Goal: Contribute content: Contribute content

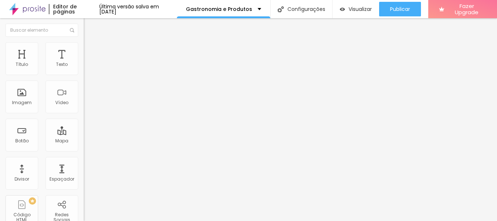
click at [84, 63] on span "Trocar imagem" at bounding box center [104, 59] width 40 height 6
click at [146, 220] on div at bounding box center [248, 225] width 497 height 0
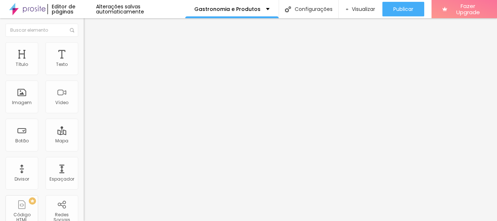
click at [84, 63] on span "Trocar imagem" at bounding box center [104, 59] width 40 height 6
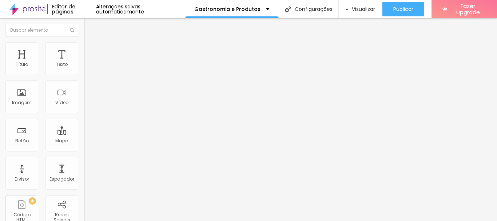
click at [84, 63] on span "Trocar imagem" at bounding box center [104, 59] width 40 height 6
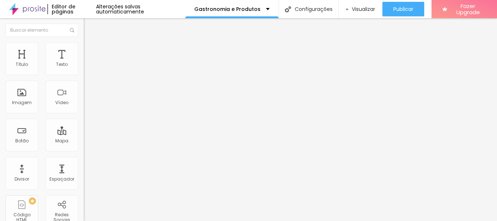
scroll to position [4, 0]
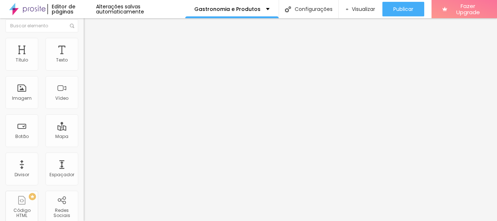
click at [90, 45] on span "Estilo" at bounding box center [95, 43] width 11 height 6
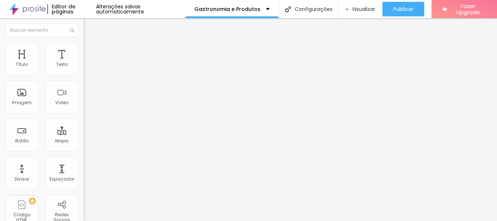
type input "95"
type input "90"
type input "65"
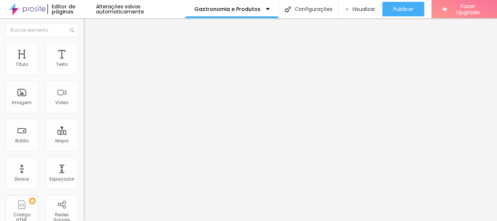
type input "65"
type input "60"
type input "55"
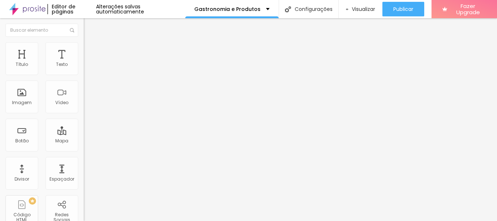
type input "50"
type input "45"
type input "40"
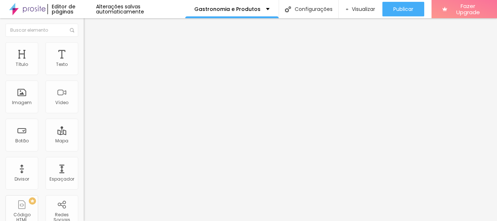
type input "40"
type input "35"
type input "30"
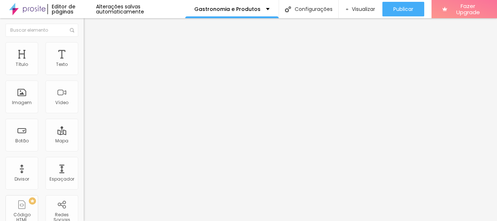
type input "25"
type input "20"
type input "35"
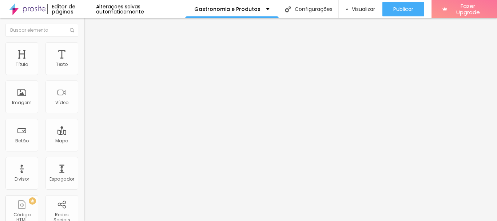
type input "35"
type input "45"
type input "50"
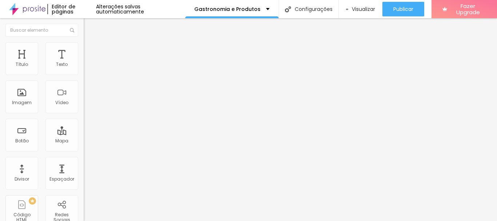
type input "55"
type input "65"
type input "70"
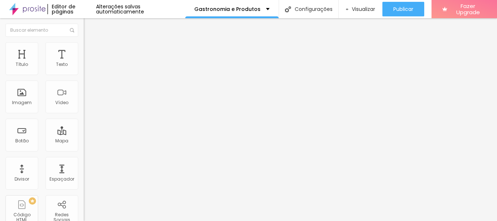
type input "70"
type input "75"
type input "80"
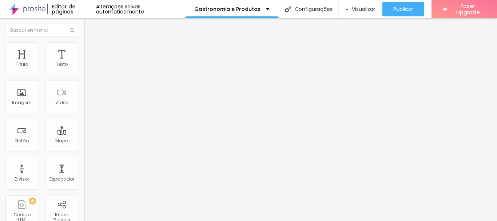
type input "85"
type input "90"
type input "95"
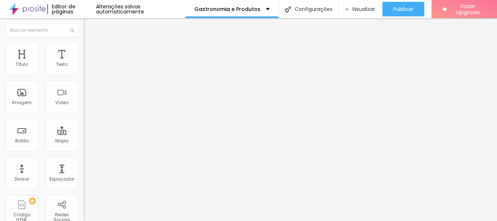
type input "95"
type input "100"
drag, startPoint x: 74, startPoint y: 78, endPoint x: 107, endPoint y: 77, distance: 33.1
click at [107, 75] on input "range" at bounding box center [107, 72] width 47 height 6
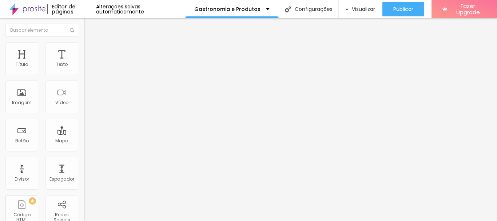
click at [84, 49] on img at bounding box center [87, 52] width 7 height 7
click at [84, 41] on img at bounding box center [87, 38] width 7 height 7
click at [84, 63] on span "Adicionar imagem" at bounding box center [107, 59] width 47 height 6
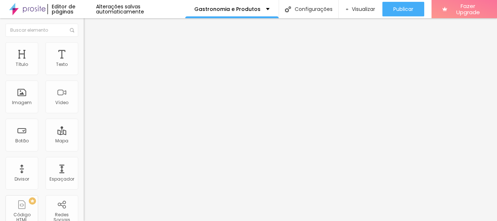
click at [84, 114] on span "Original" at bounding box center [92, 111] width 17 height 6
click at [84, 123] on span "Padrão" at bounding box center [92, 119] width 16 height 6
click at [84, 134] on span "Original" at bounding box center [92, 131] width 17 height 6
click at [84, 43] on img at bounding box center [87, 45] width 7 height 7
type input "95"
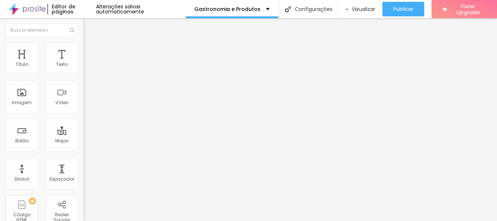
type input "95"
type input "90"
type input "85"
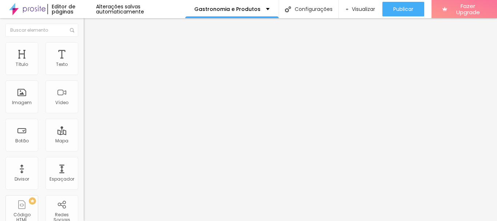
type input "80"
type input "75"
type input "70"
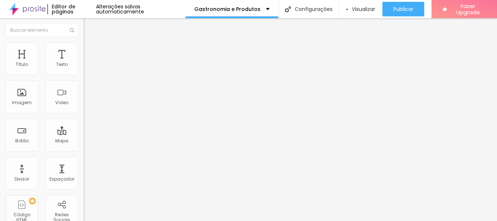
type input "70"
type input "65"
type input "60"
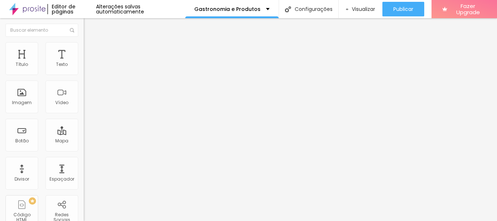
type input "55"
type input "50"
type input "45"
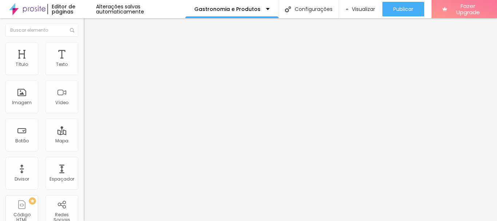
type input "45"
type input "40"
type input "45"
drag, startPoint x: 77, startPoint y: 79, endPoint x: 33, endPoint y: 84, distance: 43.9
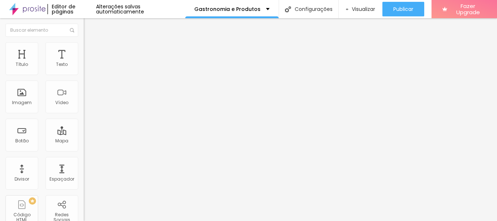
type input "45"
click at [84, 75] on input "range" at bounding box center [107, 72] width 47 height 6
click at [89, 25] on img "button" at bounding box center [92, 27] width 6 height 6
click at [84, 49] on li "Avançado" at bounding box center [126, 52] width 84 height 7
click at [90, 50] on span "Estilo" at bounding box center [95, 47] width 11 height 6
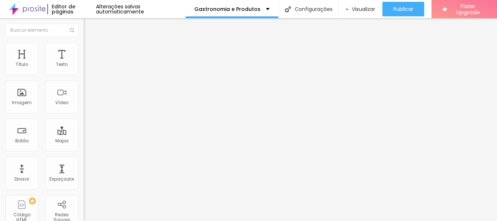
click at [90, 43] on span "Conteúdo" at bounding box center [101, 40] width 23 height 6
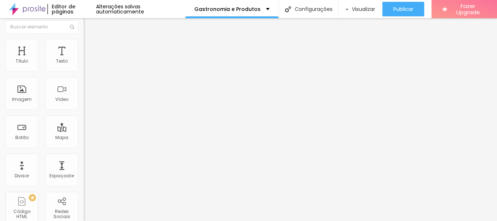
scroll to position [4, 0]
click at [364, 8] on span "Visualizar" at bounding box center [363, 9] width 23 height 6
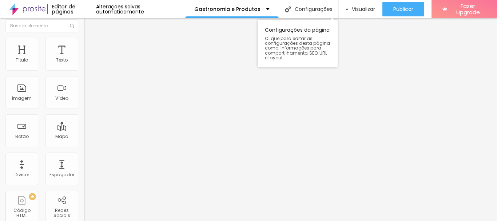
scroll to position [0, 0]
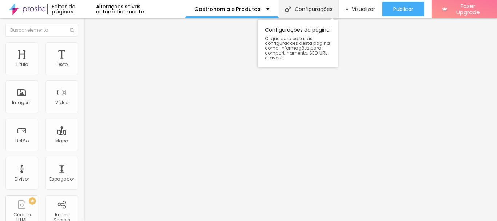
click at [308, 11] on div "Configurações" at bounding box center [309, 9] width 60 height 18
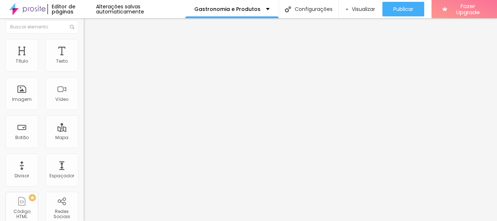
scroll to position [4, 0]
click at [84, 162] on div "Abrir em uma nova aba" at bounding box center [126, 160] width 84 height 4
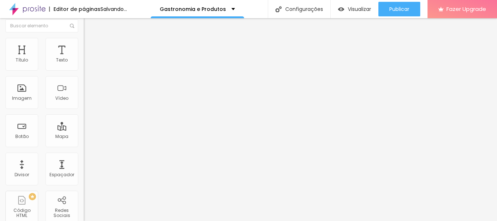
click at [84, 109] on span "Original" at bounding box center [92, 106] width 17 height 6
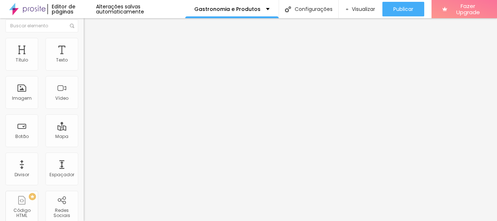
click at [84, 109] on span "Original" at bounding box center [92, 106] width 17 height 6
click at [84, 69] on input "text" at bounding box center [127, 65] width 87 height 7
click at [84, 62] on div "Descrição da imagem (Alt)" at bounding box center [126, 59] width 84 height 4
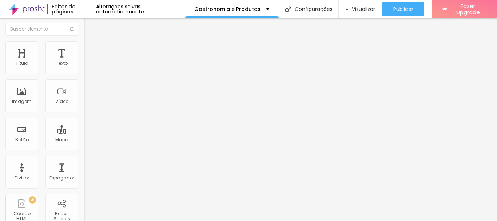
scroll to position [0, 0]
click at [90, 50] on span "Estilo" at bounding box center [95, 47] width 11 height 6
click at [84, 42] on li "Conteúdo" at bounding box center [126, 38] width 84 height 7
click at [89, 28] on img "button" at bounding box center [92, 27] width 6 height 6
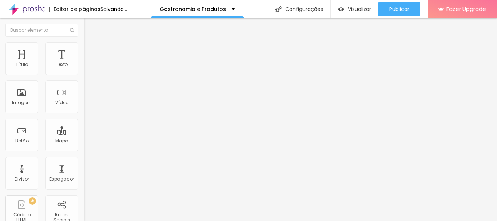
click at [89, 29] on img "button" at bounding box center [92, 27] width 6 height 6
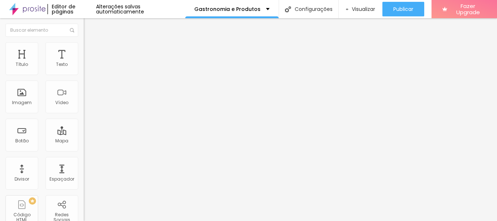
click at [84, 63] on span "Adicionar imagem" at bounding box center [107, 59] width 47 height 6
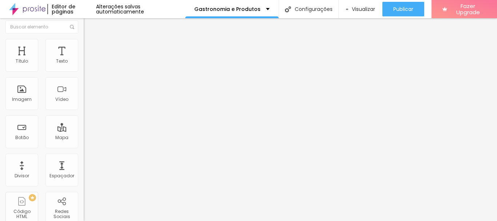
scroll to position [4, 0]
click at [84, 109] on span "Original" at bounding box center [92, 106] width 17 height 6
click at [84, 123] on span "Quadrado" at bounding box center [96, 119] width 24 height 6
click at [84, 117] on div "Padrão 4:3" at bounding box center [126, 115] width 84 height 4
click at [84, 129] on span "Original" at bounding box center [92, 126] width 17 height 6
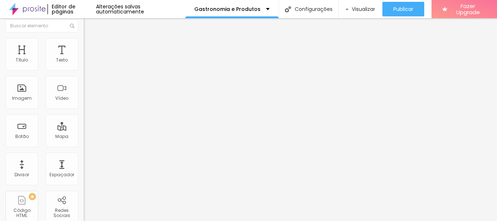
click at [84, 118] on span "Padrão" at bounding box center [92, 115] width 16 height 6
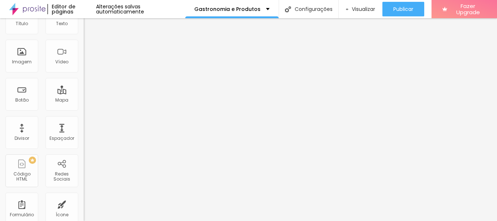
scroll to position [0, 0]
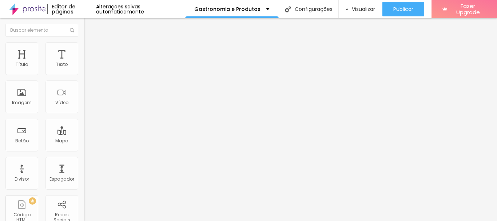
click at [84, 63] on span "Adicionar imagem" at bounding box center [107, 59] width 47 height 6
click at [84, 62] on div "Adicionar imagem" at bounding box center [126, 59] width 84 height 5
click at [84, 63] on span "Adicionar imagem" at bounding box center [107, 59] width 47 height 6
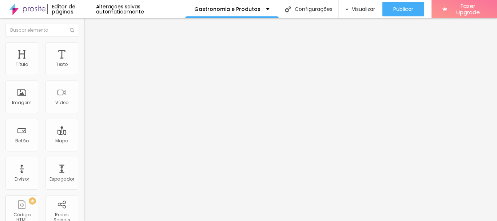
click at [84, 63] on span "Trocar imagem" at bounding box center [104, 59] width 40 height 6
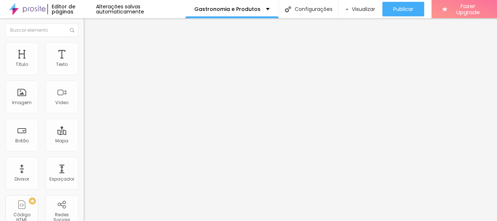
click at [84, 63] on span "Trocar imagem" at bounding box center [104, 59] width 40 height 6
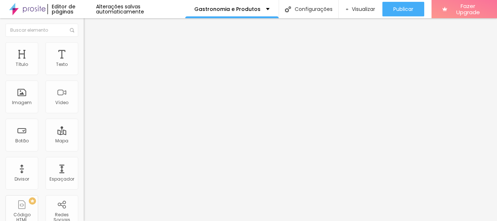
click at [84, 63] on span "Trocar imagem" at bounding box center [104, 59] width 40 height 6
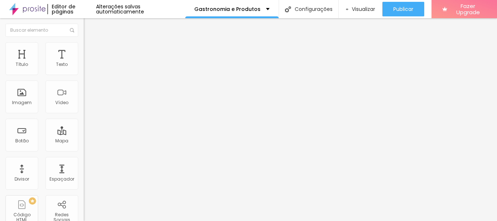
click at [84, 63] on span "Trocar imagem" at bounding box center [104, 59] width 40 height 6
click at [84, 114] on span "4:3 Padrão" at bounding box center [96, 111] width 24 height 6
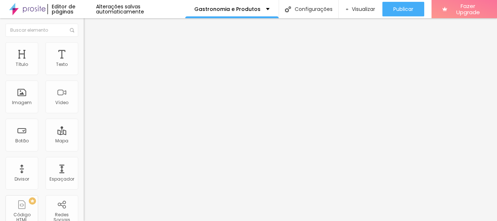
click at [84, 129] on span "Quadrado" at bounding box center [96, 126] width 24 height 6
click at [84, 63] on span "Trocar imagem" at bounding box center [104, 59] width 40 height 6
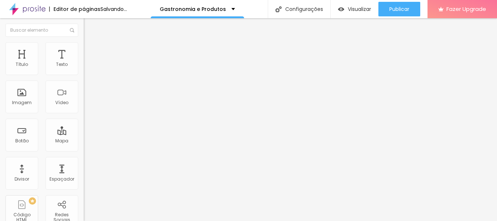
click at [84, 114] on span "4:3 Padrão" at bounding box center [96, 111] width 24 height 6
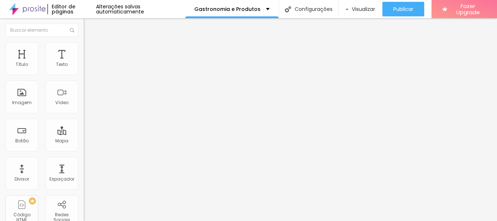
click at [84, 134] on span "Original" at bounding box center [92, 131] width 17 height 6
click at [84, 63] on span "Trocar imagem" at bounding box center [104, 59] width 40 height 6
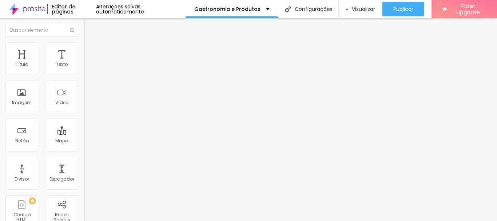
click at [84, 63] on span "Trocar imagem" at bounding box center [104, 59] width 40 height 6
click at [84, 133] on div "Proporção 1:1 Quadrado Cinema 16:9 Padrão 4:3 Quadrado 1:1 Original" at bounding box center [126, 118] width 84 height 29
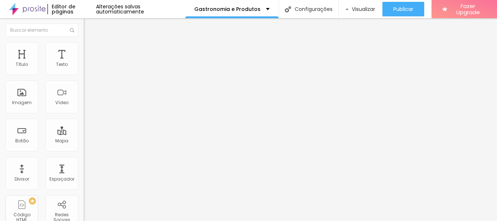
click at [84, 114] on span "1:1 Quadrado" at bounding box center [98, 111] width 29 height 6
click at [84, 134] on span "Original" at bounding box center [92, 131] width 17 height 6
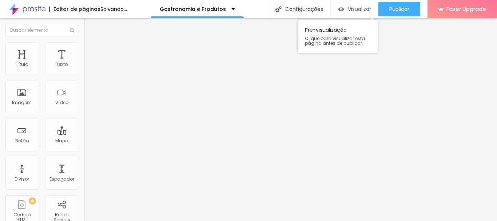
click at [355, 10] on span "Visualizar" at bounding box center [359, 9] width 23 height 6
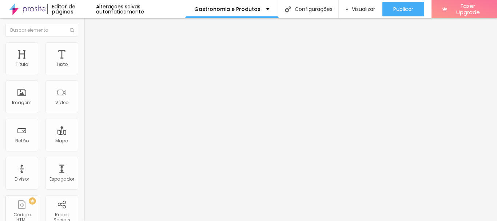
click at [84, 45] on img at bounding box center [87, 45] width 7 height 7
type input "95"
type input "90"
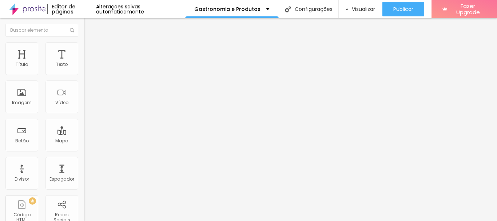
type input "85"
type input "80"
type input "75"
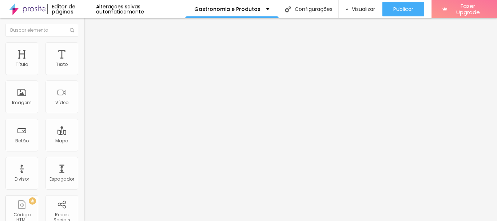
type input "75"
type input "70"
drag, startPoint x: 74, startPoint y: 78, endPoint x: 53, endPoint y: 77, distance: 20.7
type input "70"
click at [84, 75] on input "range" at bounding box center [107, 72] width 47 height 6
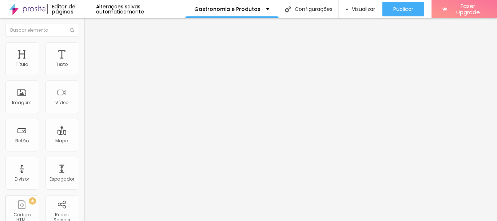
click at [90, 51] on span "Avançado" at bounding box center [102, 54] width 24 height 6
click at [84, 52] on ul "Conteúdo Estilo Avançado" at bounding box center [126, 46] width 84 height 22
click at [90, 50] on span "Estilo" at bounding box center [95, 47] width 11 height 6
click at [90, 43] on span "Conteúdo" at bounding box center [101, 40] width 23 height 6
click at [90, 51] on span "Avançado" at bounding box center [102, 54] width 24 height 6
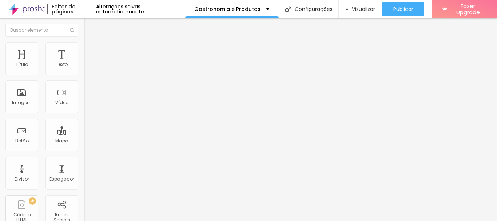
click at [90, 50] on span "Estilo" at bounding box center [95, 47] width 11 height 6
type input "95"
type input "90"
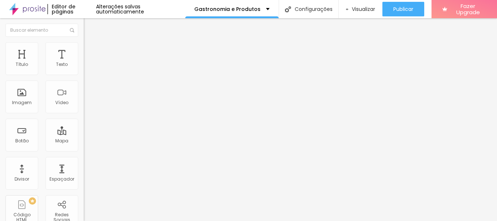
type input "75"
type input "70"
type input "75"
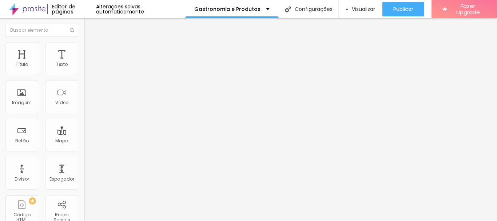
type input "75"
type input "70"
drag, startPoint x: 77, startPoint y: 77, endPoint x: 53, endPoint y: 79, distance: 23.4
type input "70"
click at [84, 75] on input "range" at bounding box center [107, 72] width 47 height 6
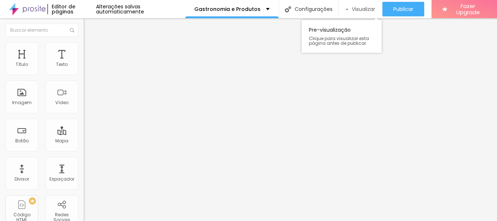
click at [361, 6] on span "Visualizar" at bounding box center [363, 9] width 23 height 6
click at [84, 63] on span "Trocar imagem" at bounding box center [104, 59] width 40 height 6
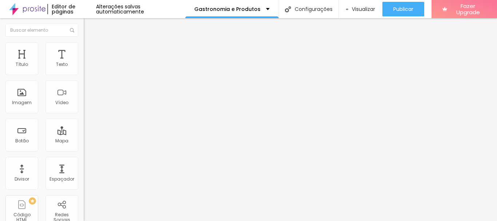
click at [84, 63] on span "Trocar imagem" at bounding box center [104, 59] width 40 height 6
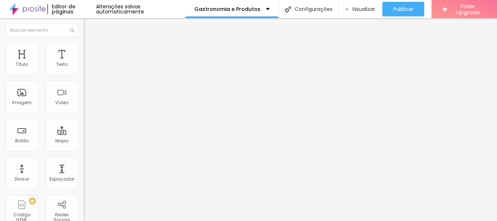
scroll to position [0, 0]
click at [84, 63] on span "Trocar imagem" at bounding box center [104, 59] width 40 height 6
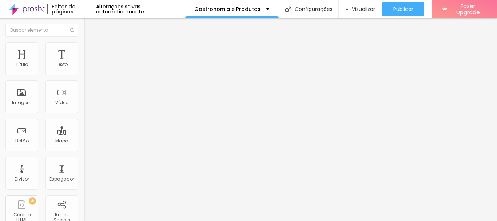
click at [84, 63] on span "Trocar imagem" at bounding box center [104, 59] width 40 height 6
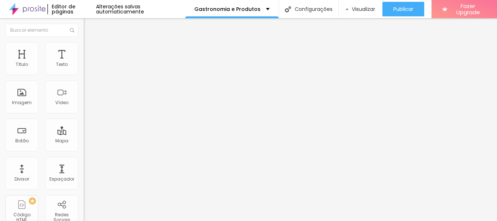
click at [84, 63] on span "Trocar imagem" at bounding box center [104, 59] width 40 height 6
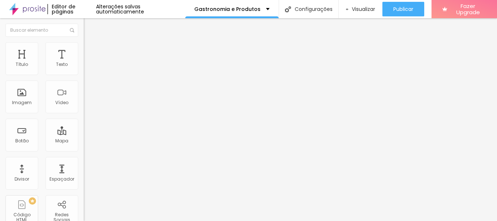
click at [84, 63] on span "Trocar imagem" at bounding box center [104, 59] width 40 height 6
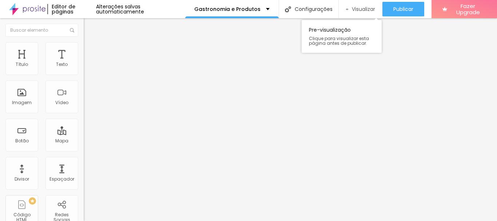
click at [358, 8] on span "Visualizar" at bounding box center [363, 9] width 23 height 6
click at [84, 63] on span "Trocar imagem" at bounding box center [104, 59] width 40 height 6
drag, startPoint x: 270, startPoint y: 113, endPoint x: 251, endPoint y: 138, distance: 31.0
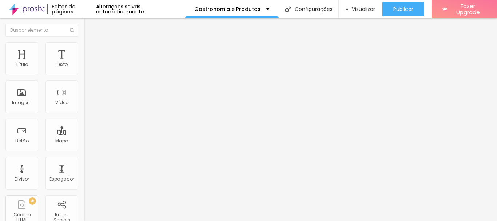
click at [84, 63] on span "Trocar imagem" at bounding box center [104, 59] width 40 height 6
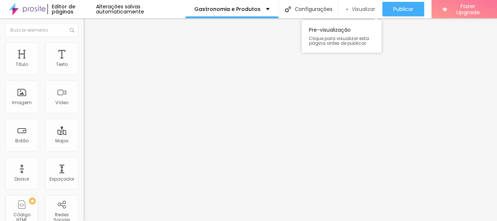
click at [363, 7] on span "Visualizar" at bounding box center [363, 9] width 23 height 6
click at [84, 63] on span "Trocar imagem" at bounding box center [104, 59] width 40 height 6
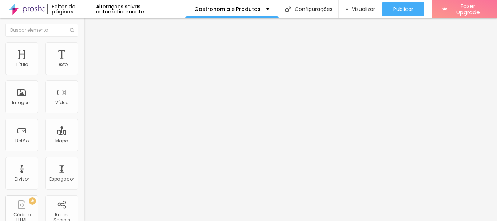
click at [84, 63] on span "Trocar imagem" at bounding box center [104, 59] width 40 height 6
click at [354, 9] on span "Visualizar" at bounding box center [363, 9] width 23 height 6
